Goal: Information Seeking & Learning: Learn about a topic

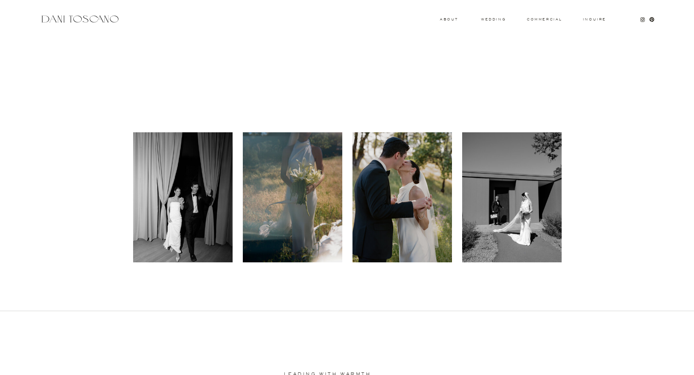
scroll to position [222, 0]
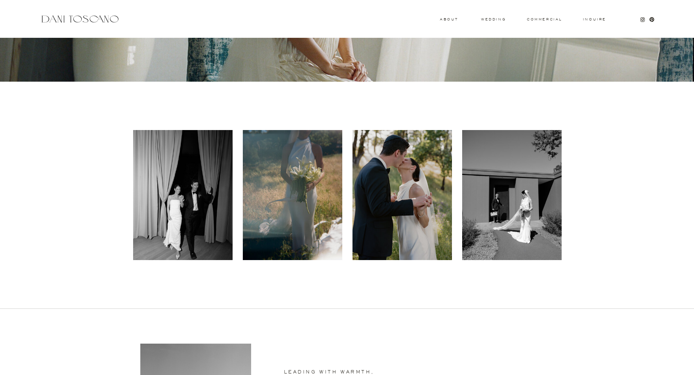
click at [392, 179] on div at bounding box center [402, 195] width 99 height 130
click at [407, 195] on div at bounding box center [402, 195] width 99 height 130
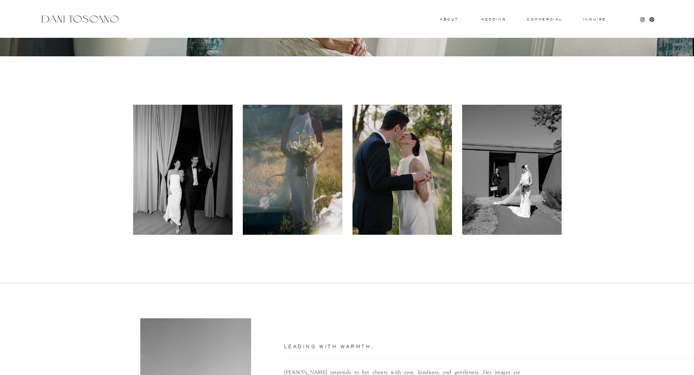
scroll to position [248, 0]
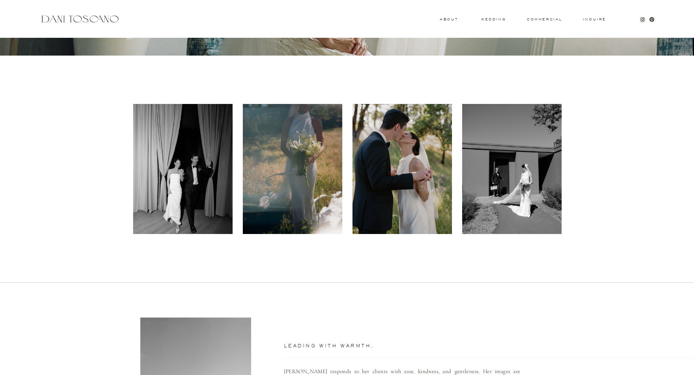
click at [387, 222] on div at bounding box center [402, 169] width 99 height 130
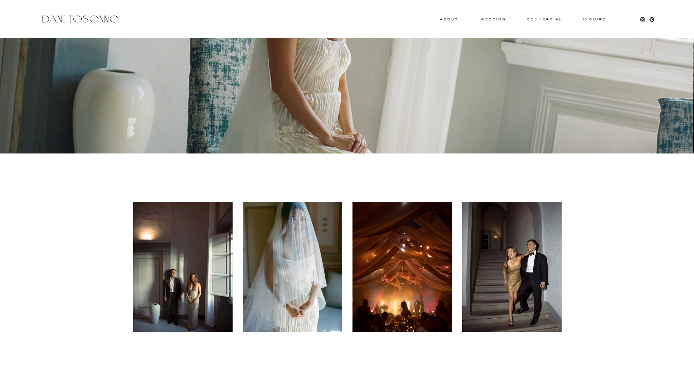
scroll to position [0, 0]
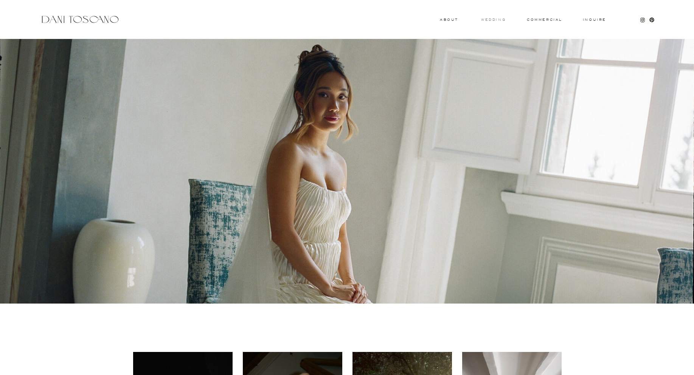
click at [494, 19] on h3 "wedding" at bounding box center [493, 19] width 25 height 3
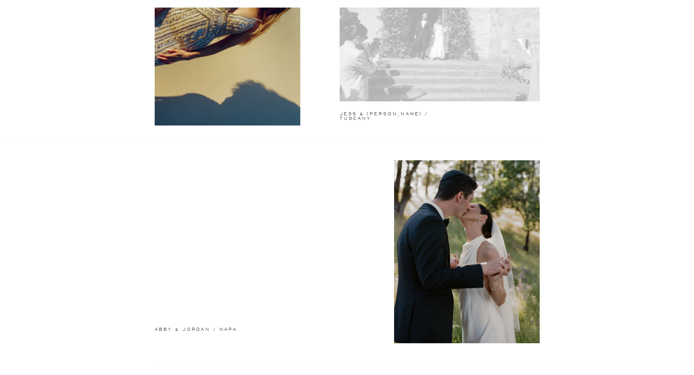
scroll to position [121, 0]
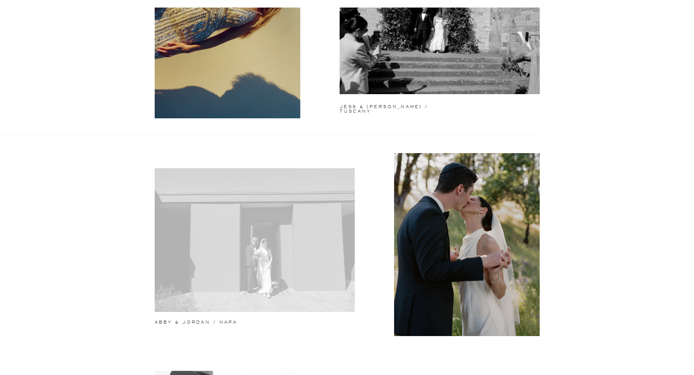
click at [239, 293] on div at bounding box center [255, 240] width 200 height 144
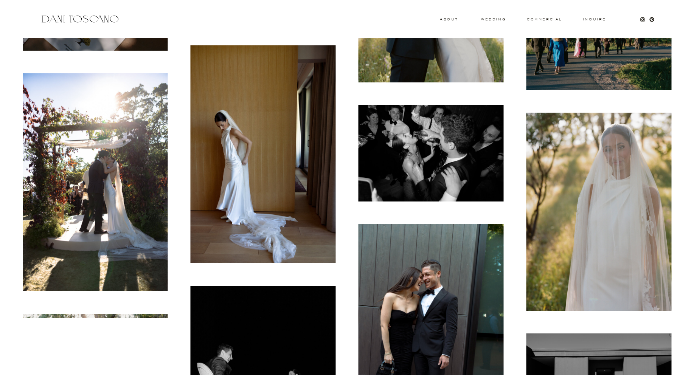
scroll to position [1421, 0]
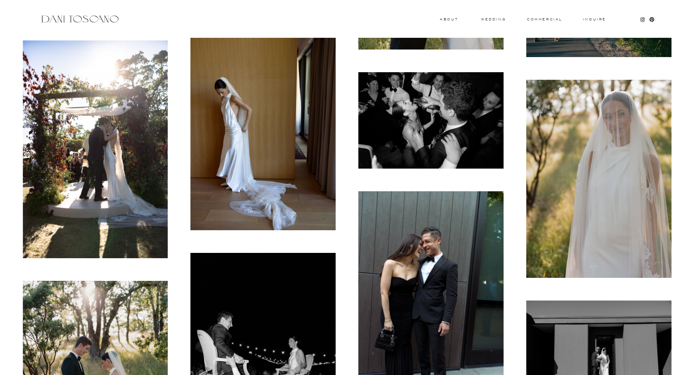
click at [259, 178] on img at bounding box center [263, 121] width 145 height 218
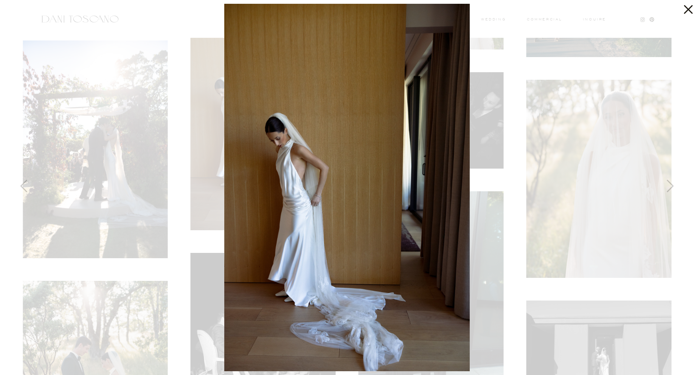
click at [631, 21] on div at bounding box center [347, 187] width 694 height 375
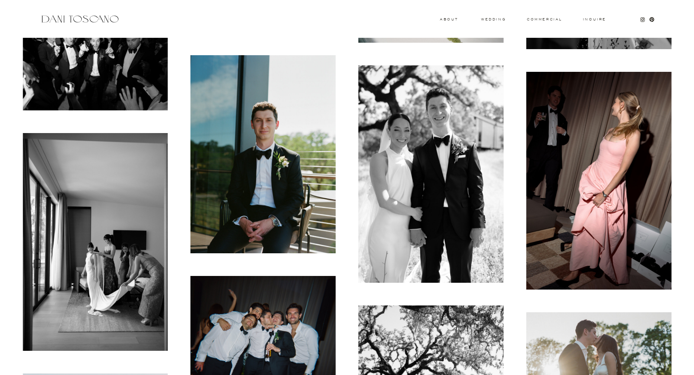
scroll to position [2712, 0]
